Goal: Information Seeking & Learning: Learn about a topic

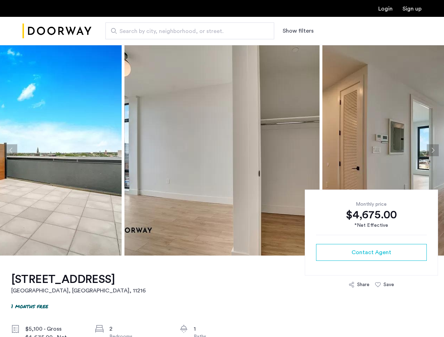
click at [297, 31] on button "Show filters" at bounding box center [297, 31] width 31 height 8
click at [11, 150] on button "Previous apartment" at bounding box center [11, 150] width 12 height 12
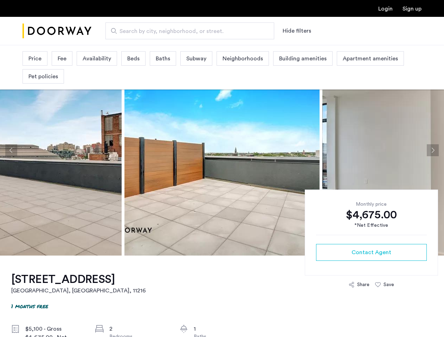
click at [322, 150] on img at bounding box center [419, 150] width 195 height 211
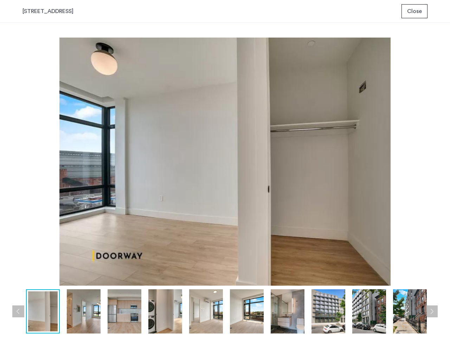
click at [222, 150] on img at bounding box center [224, 162] width 405 height 248
click at [383, 150] on img at bounding box center [224, 162] width 405 height 248
click at [432, 150] on div "prev next prev next" at bounding box center [225, 180] width 450 height 314
click at [371, 253] on img at bounding box center [224, 162] width 405 height 248
click at [359, 285] on img at bounding box center [224, 162] width 405 height 248
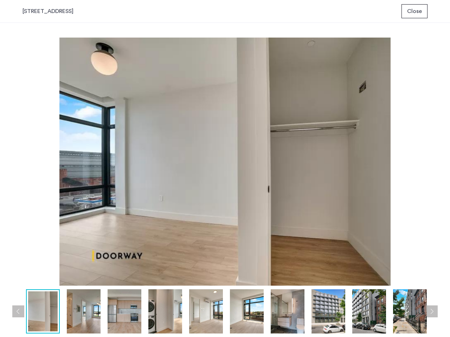
click at [384, 285] on img at bounding box center [224, 162] width 405 height 248
